Goal: Information Seeking & Learning: Learn about a topic

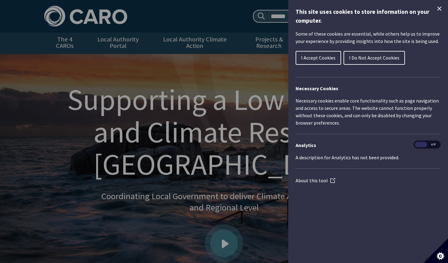
click at [443, 8] on icon "Close Cookie Control" at bounding box center [439, 8] width 7 height 7
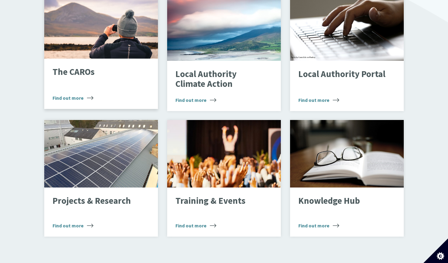
scroll to position [430, 0]
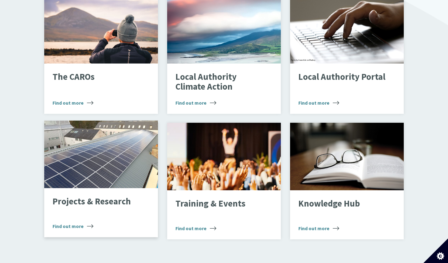
click at [75, 148] on div "PV Array" at bounding box center [101, 155] width 114 height 68
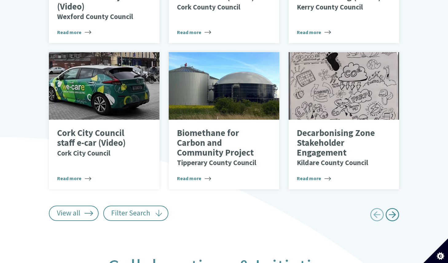
scroll to position [412, 0]
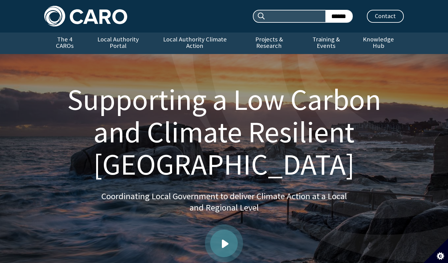
scroll to position [430, 0]
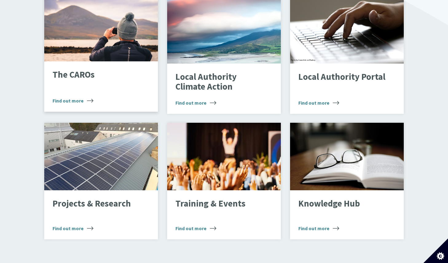
click at [81, 70] on p "The CAROs" at bounding box center [96, 75] width 87 height 10
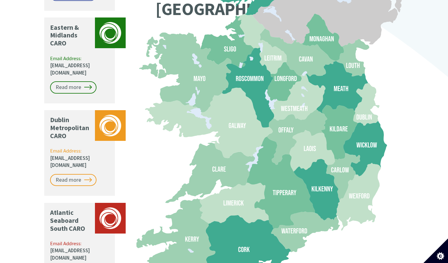
scroll to position [593, 0]
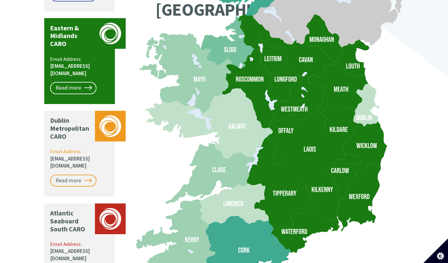
click at [76, 63] on link "[EMAIL_ADDRESS][DOMAIN_NAME]" at bounding box center [70, 70] width 40 height 14
click at [64, 82] on link "Read more" at bounding box center [73, 88] width 46 height 12
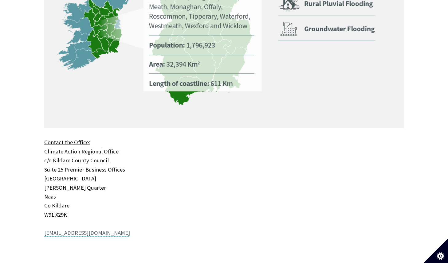
scroll to position [637, 0]
